Goal: Task Accomplishment & Management: Manage account settings

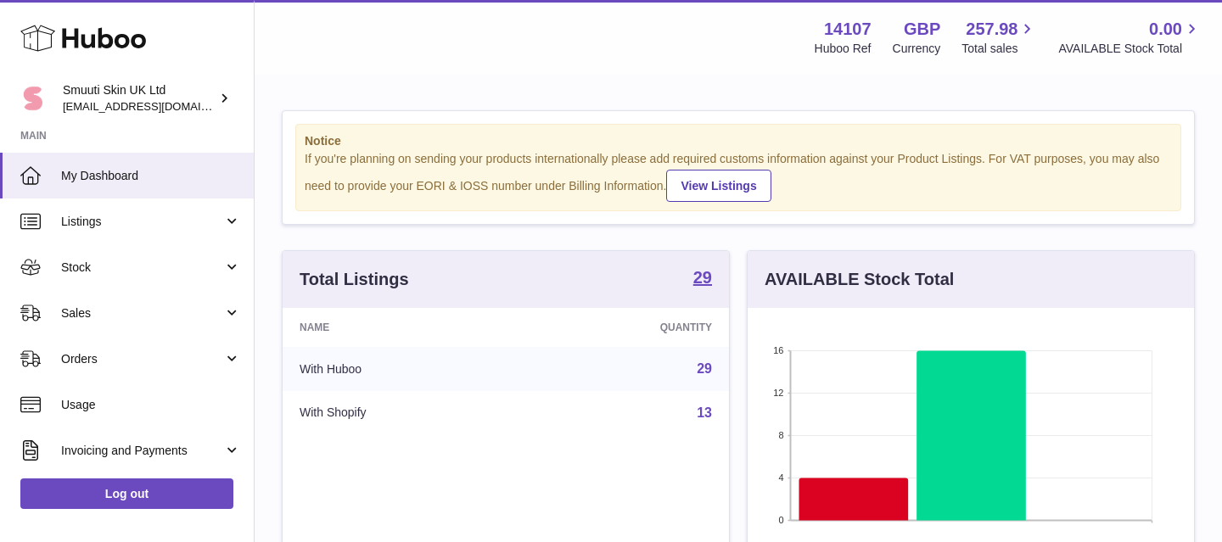
scroll to position [265, 447]
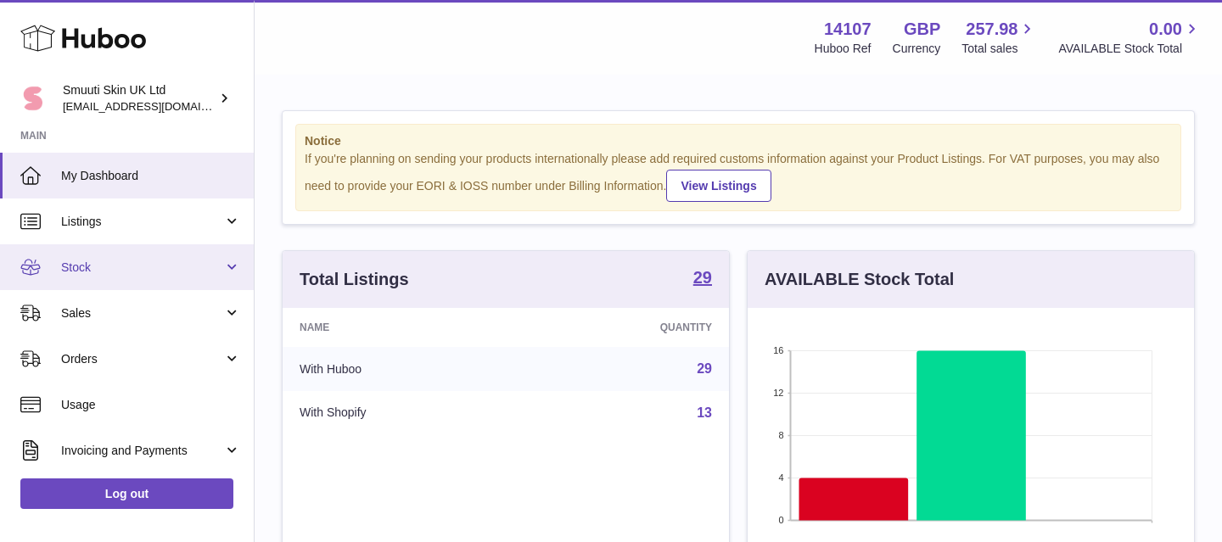
click at [233, 277] on link "Stock" at bounding box center [127, 267] width 254 height 46
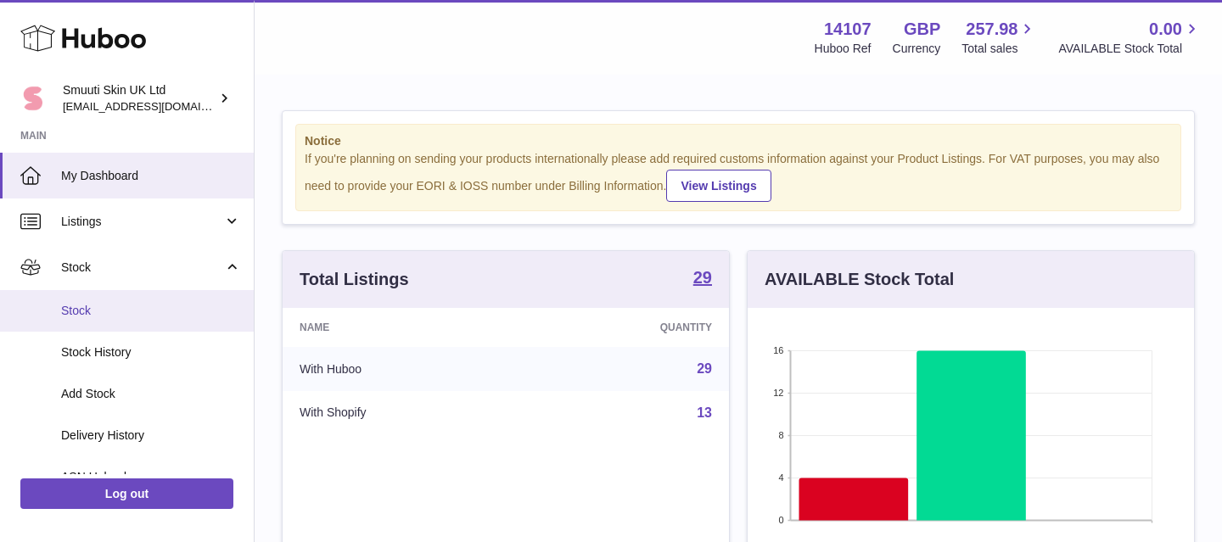
click at [87, 310] on span "Stock" at bounding box center [151, 311] width 180 height 16
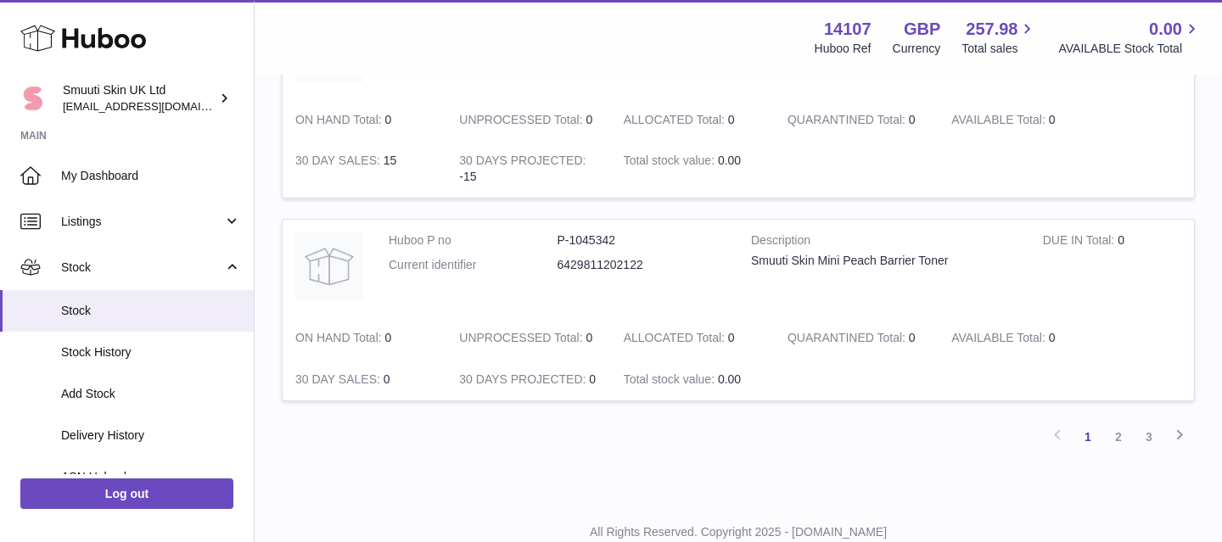
scroll to position [2030, 0]
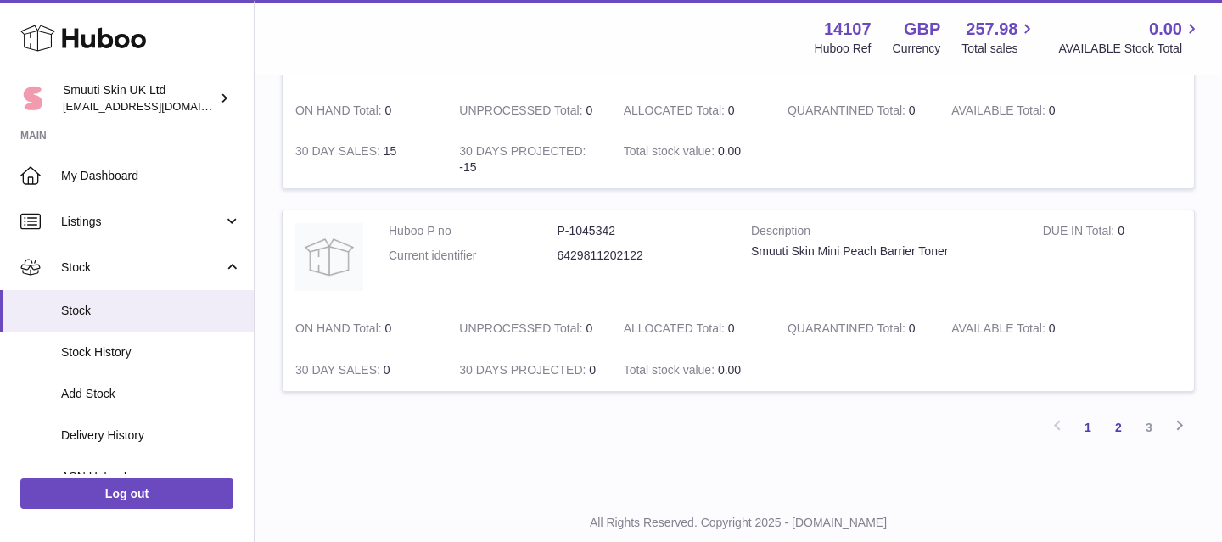
click at [1118, 431] on link "2" at bounding box center [1119, 428] width 31 height 31
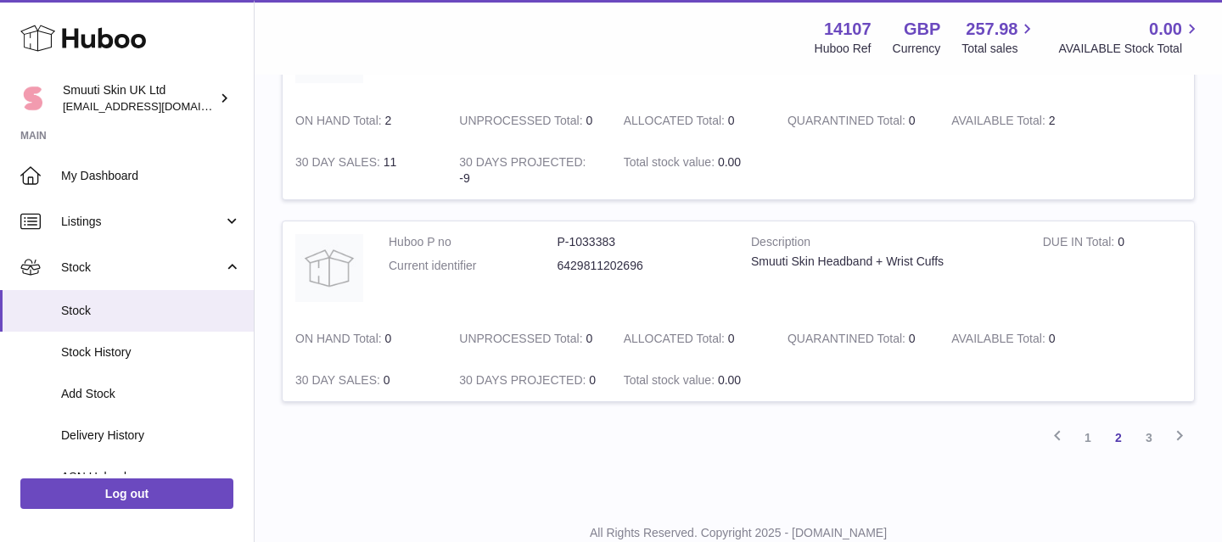
scroll to position [1972, 0]
click at [1149, 436] on link "3" at bounding box center [1149, 437] width 31 height 31
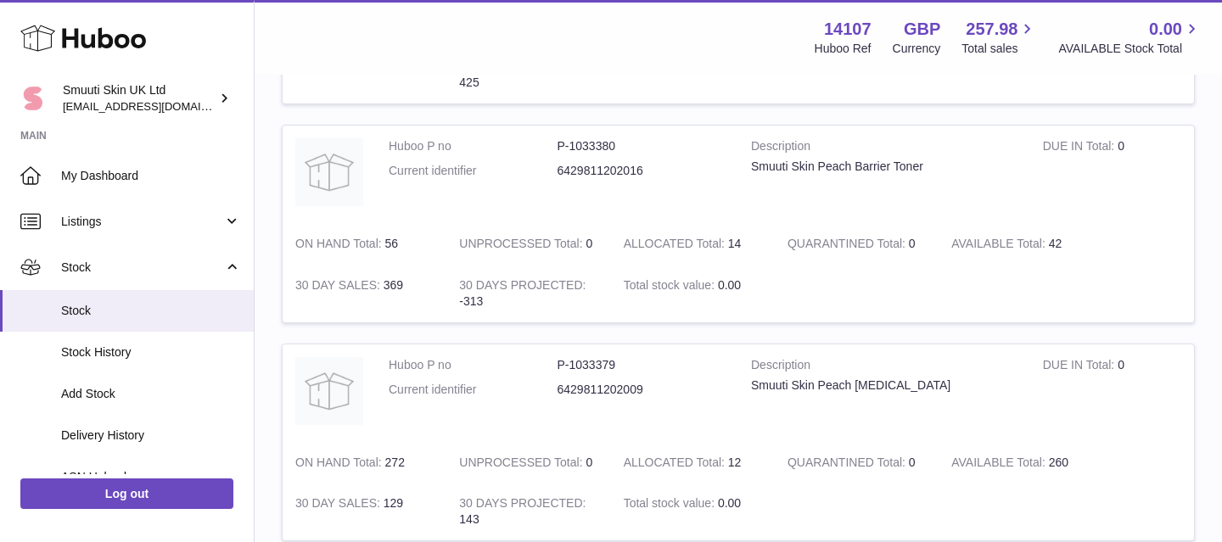
scroll to position [618, 0]
